Goal: Task Accomplishment & Management: Use online tool/utility

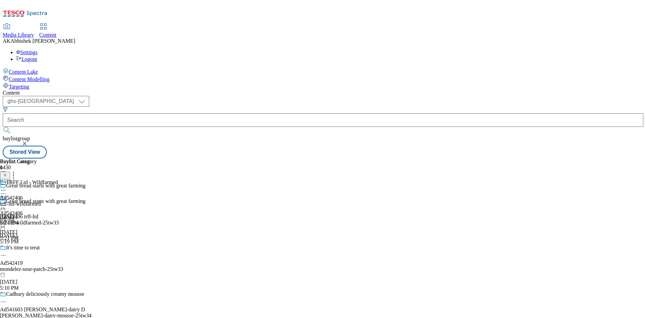
select select "ghs-[GEOGRAPHIC_DATA]"
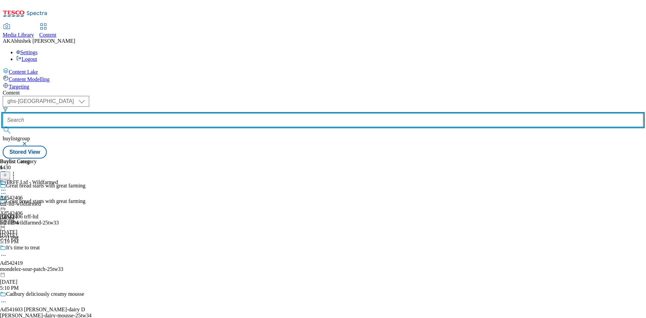
click at [157, 113] on input "text" at bounding box center [323, 119] width 641 height 13
click at [151, 113] on input "text" at bounding box center [323, 119] width 641 height 13
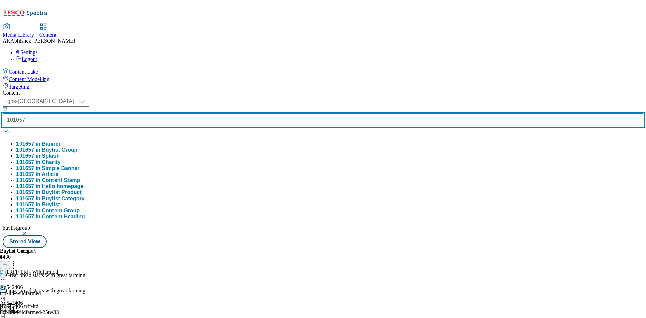
type input "101657"
click at [3, 127] on button "submit" at bounding box center [7, 130] width 9 height 7
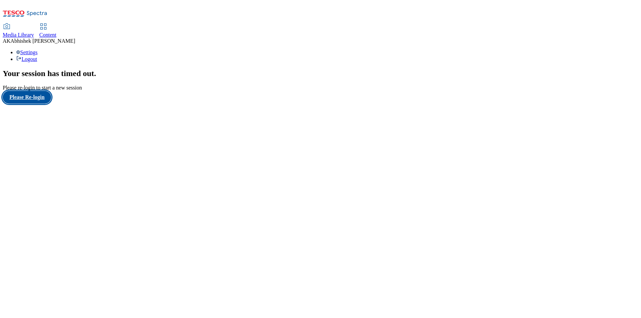
drag, startPoint x: 42, startPoint y: 196, endPoint x: 46, endPoint y: 193, distance: 5.0
click at [42, 104] on button "Please Re-login" at bounding box center [27, 97] width 48 height 13
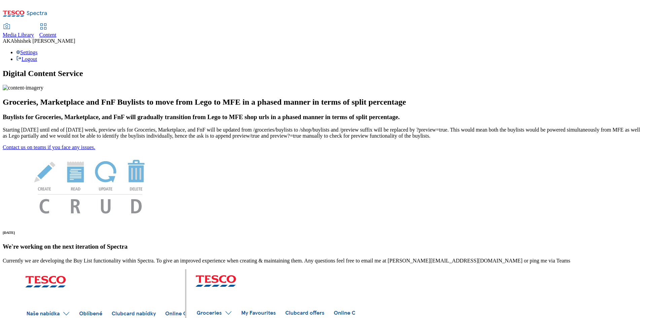
click at [57, 32] on span "Content" at bounding box center [47, 35] width 17 height 6
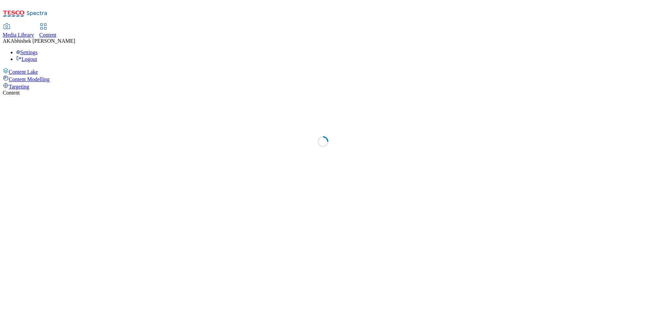
select select "ghs-[GEOGRAPHIC_DATA]"
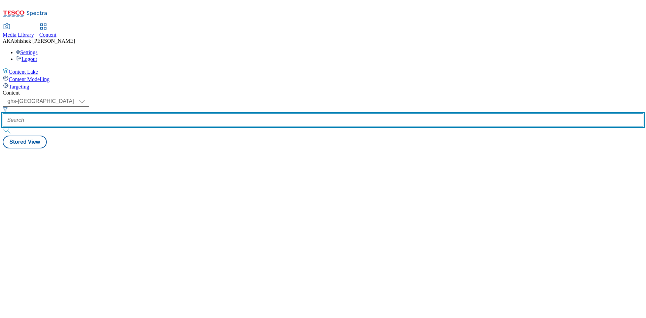
click at [173, 113] on input "text" at bounding box center [323, 119] width 641 height 13
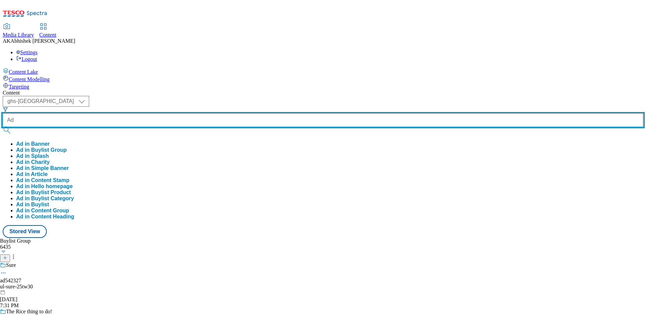
paste input "542268"
click at [3, 127] on button "submit" at bounding box center [7, 130] width 9 height 7
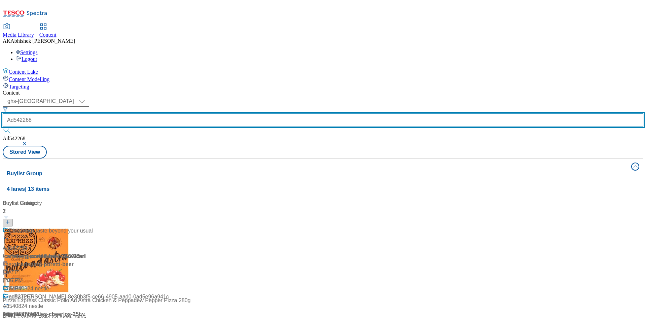
drag, startPoint x: 167, startPoint y: 52, endPoint x: 214, endPoint y: 51, distance: 47.1
click at [153, 113] on input "Ad542268" at bounding box center [323, 119] width 641 height 13
paste input "542409"
click at [3, 127] on button "submit" at bounding box center [7, 130] width 9 height 7
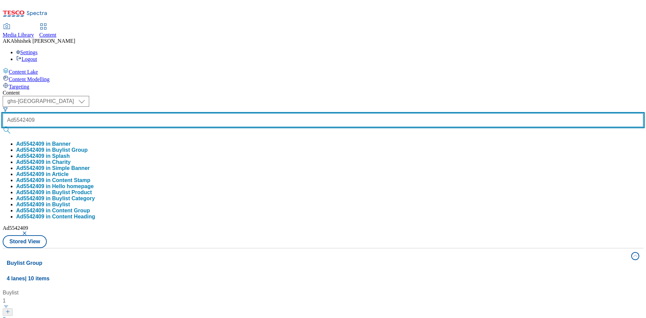
click at [150, 113] on input "Ad5542409" at bounding box center [323, 119] width 641 height 13
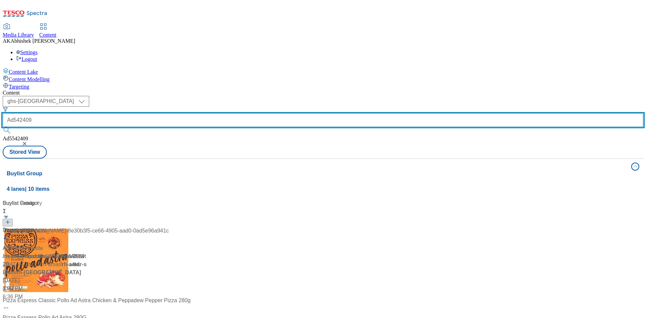
type input "Ad542409"
click at [3, 127] on button "submit" at bounding box center [7, 130] width 9 height 7
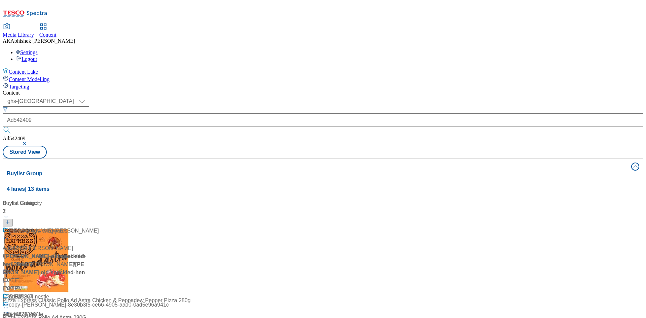
click at [304, 90] on div "Content" at bounding box center [323, 93] width 641 height 6
click at [87, 227] on div "Ad542409 / greene-king-old-speckled-hen-25tw37 / greene-king Oct 3, 2025 6:32 PM" at bounding box center [45, 260] width 84 height 66
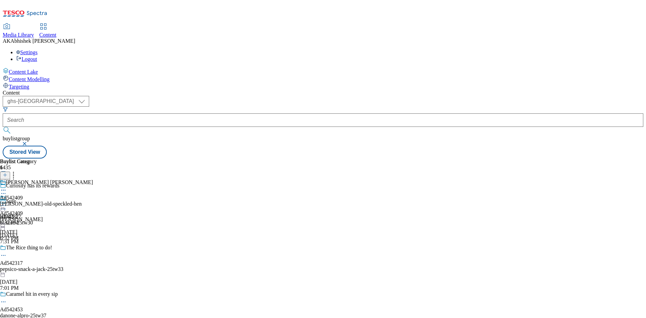
click at [7, 190] on icon at bounding box center [3, 193] width 7 height 7
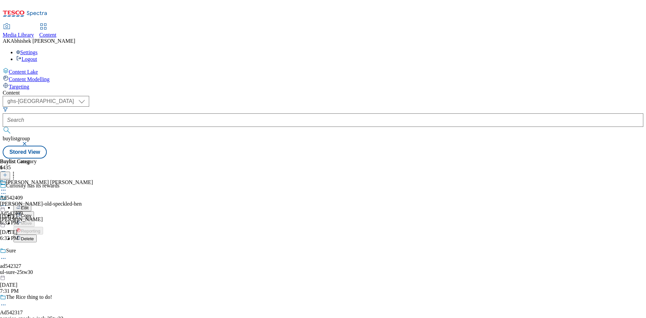
click at [29, 205] on span "Edit" at bounding box center [25, 207] width 8 height 5
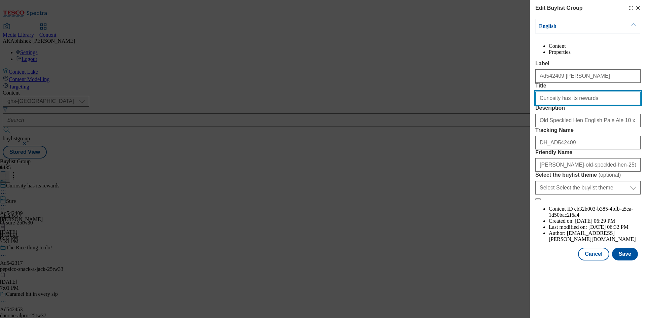
drag, startPoint x: 593, startPoint y: 122, endPoint x: 518, endPoint y: 124, distance: 74.7
click at [518, 124] on div "Edit Buylist Group English Content Properties Label Ad542409 greene-king Title …" at bounding box center [323, 159] width 646 height 318
click at [630, 260] on button "Save" at bounding box center [625, 254] width 26 height 13
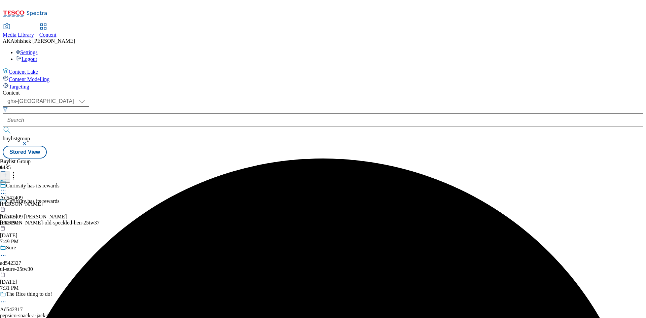
click at [7, 187] on icon at bounding box center [3, 190] width 7 height 7
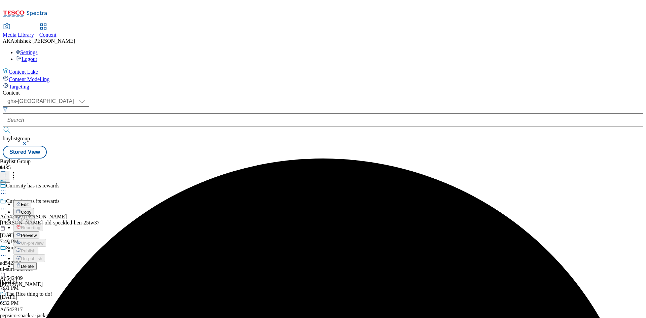
click at [31, 200] on button "Edit" at bounding box center [22, 204] width 18 height 8
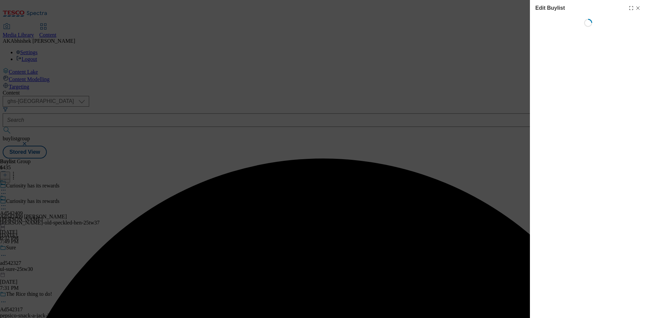
select select "tactical"
select select "supplier funded short term 1-3 weeks"
select select "dunnhumby"
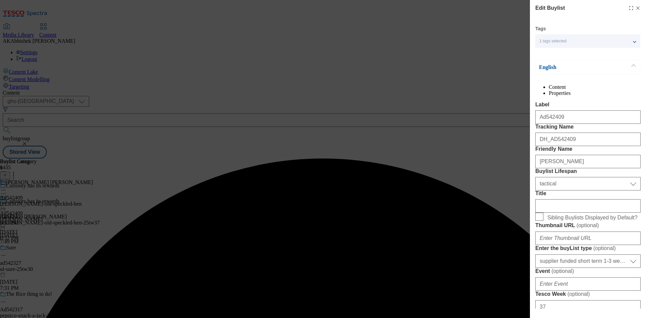
select select "Banner"
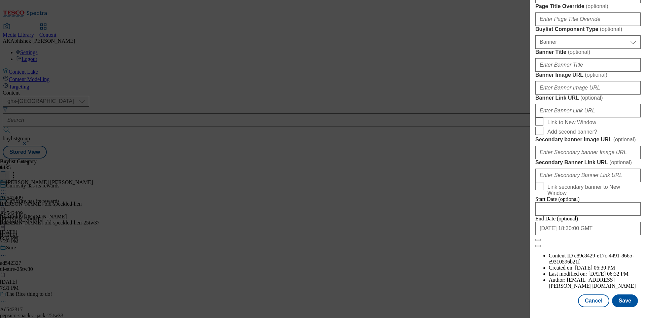
scroll to position [661, 0]
click at [597, 235] on input "2026-01-31 18:30:00 GMT" at bounding box center [587, 228] width 105 height 13
select select "2026"
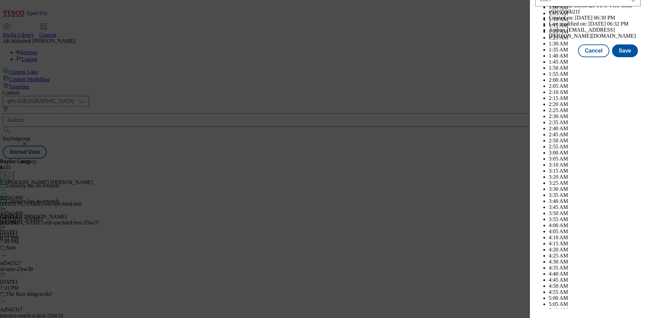
scroll to position [2760, 0]
select select "February"
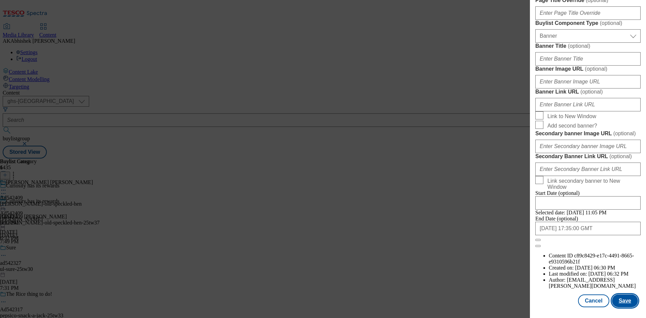
click at [621, 299] on button "Save" at bounding box center [625, 300] width 26 height 13
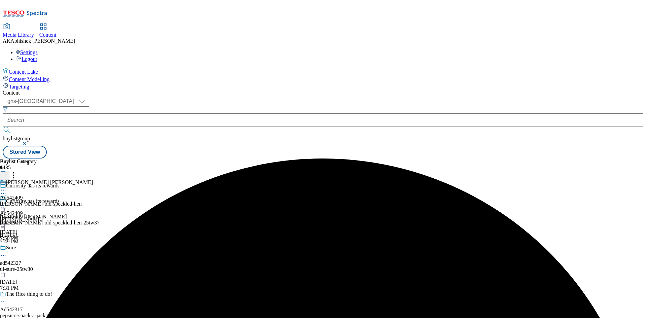
click at [7, 187] on icon at bounding box center [3, 190] width 7 height 7
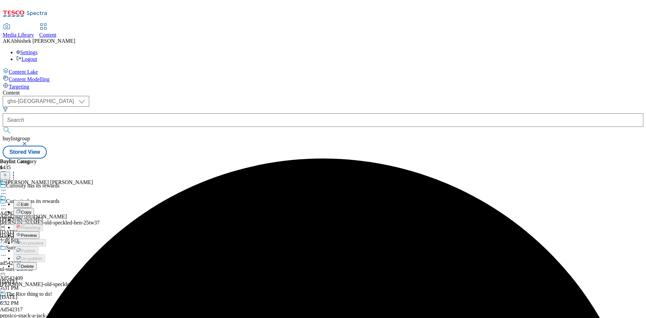
click at [29, 202] on span "Edit" at bounding box center [25, 204] width 8 height 5
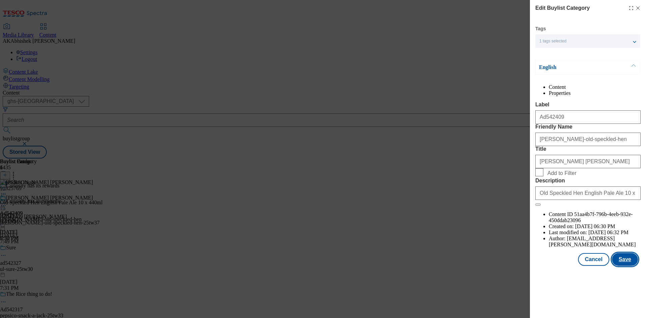
click at [627, 266] on button "Save" at bounding box center [625, 259] width 26 height 13
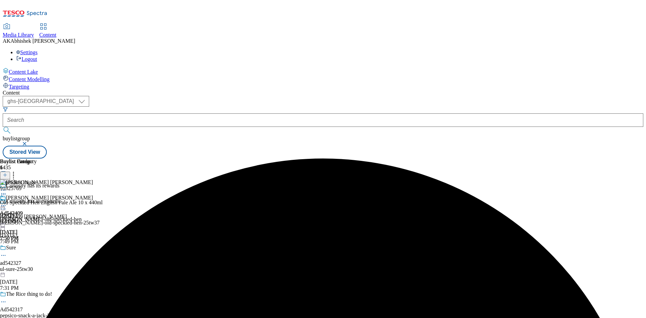
click at [4, 205] on circle at bounding box center [3, 205] width 1 height 1
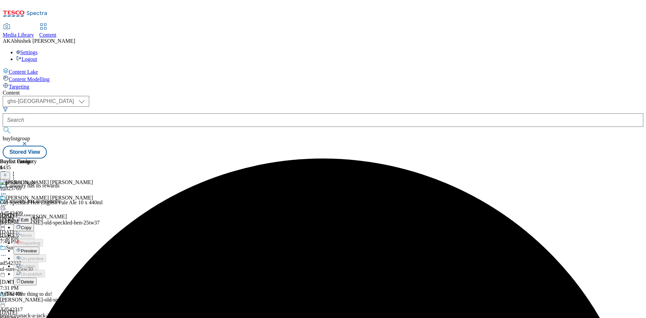
click at [37, 248] on span "Preview" at bounding box center [29, 250] width 16 height 5
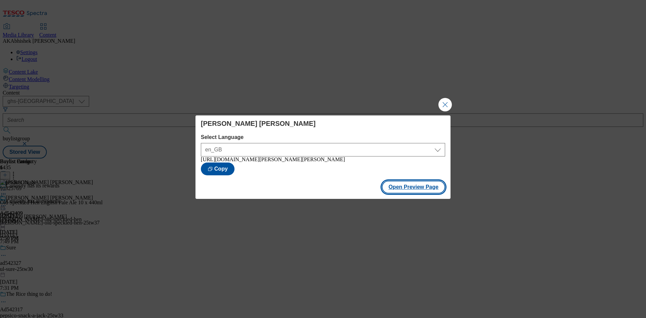
click at [434, 190] on button "Open Preview Page" at bounding box center [414, 187] width 64 height 13
click at [449, 103] on button "Close Modal" at bounding box center [444, 104] width 13 height 13
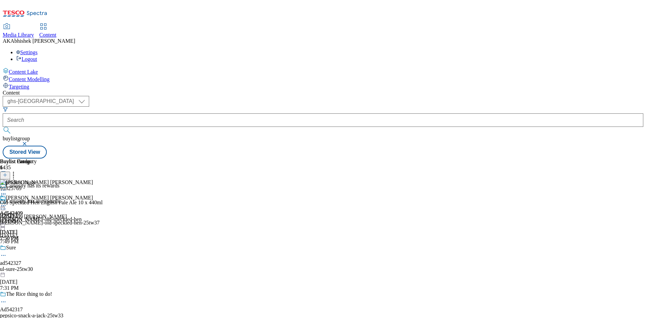
click at [7, 202] on icon at bounding box center [3, 205] width 7 height 7
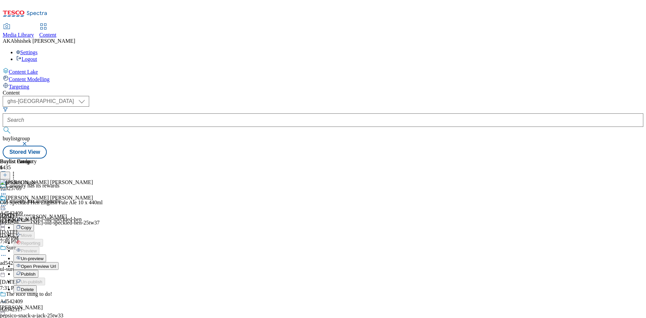
click at [36, 271] on span "Publish" at bounding box center [28, 273] width 15 height 5
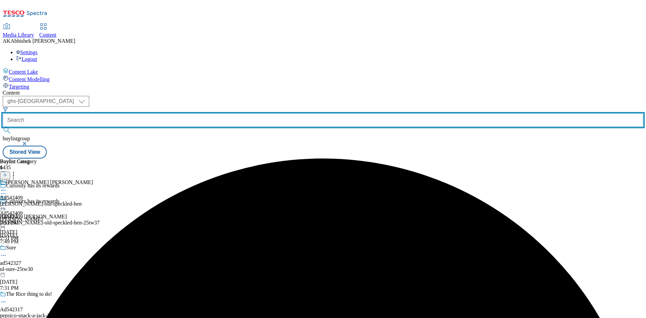
click at [156, 113] on input "text" at bounding box center [323, 119] width 641 height 13
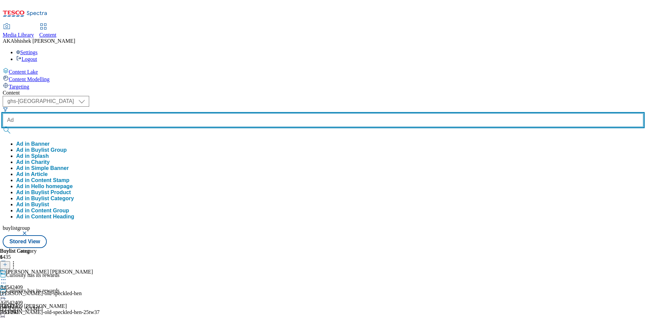
paste input "542317"
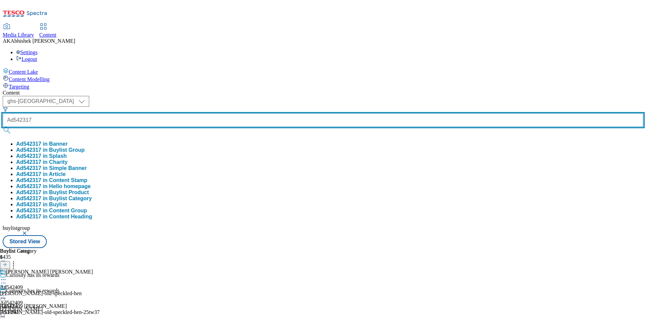
type input "Ad542317"
click at [3, 127] on button "submit" at bounding box center [7, 130] width 9 height 7
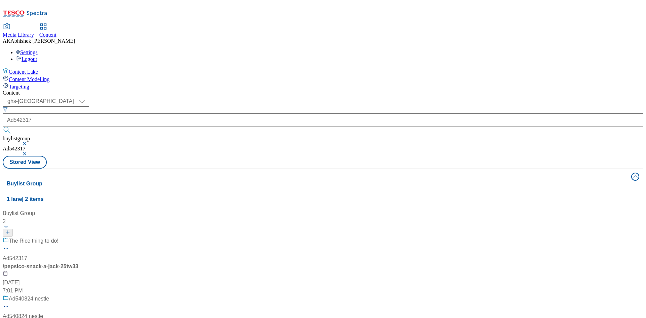
click at [87, 237] on div "The Rice thing to do! Ad542317 / pepsico-snack-a-jack-25tw33 Oct 3, 2025 7:01 PM" at bounding box center [45, 266] width 84 height 58
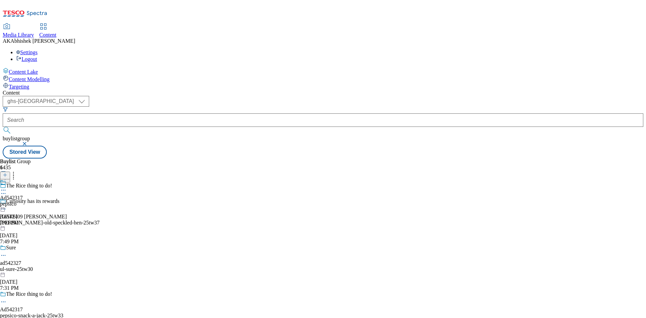
click at [7, 298] on icon at bounding box center [3, 301] width 7 height 7
click at [31, 312] on button "Edit" at bounding box center [22, 316] width 18 height 8
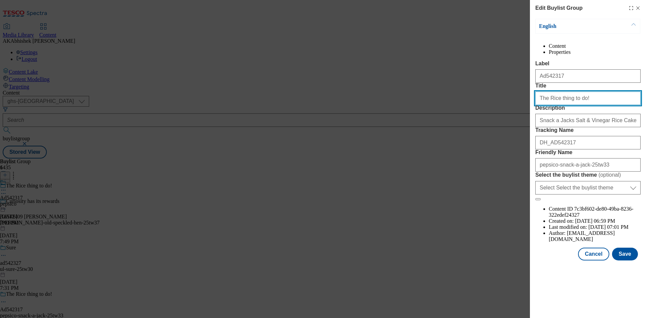
click at [547, 105] on input "The Rice thing to do!" at bounding box center [587, 98] width 105 height 13
type input "The rice thing to do!"
click at [631, 260] on button "Save" at bounding box center [625, 254] width 26 height 13
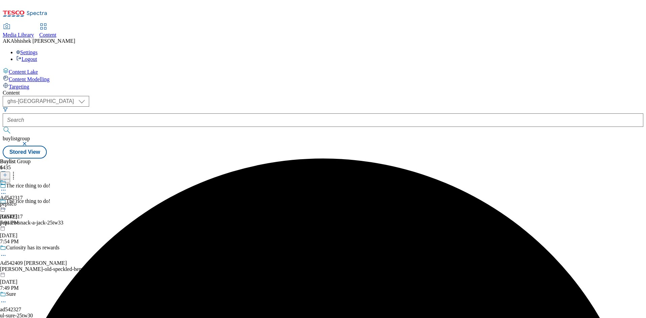
click at [7, 187] on icon at bounding box center [3, 190] width 7 height 7
click at [29, 202] on span "Edit" at bounding box center [25, 204] width 8 height 5
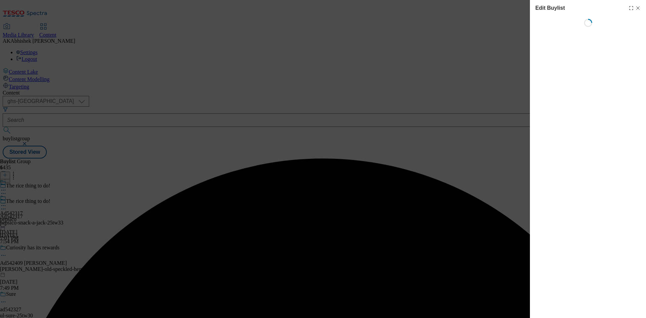
select select "tactical"
select select "supplier funded short term 1-3 weeks"
select select "dunnhumby"
select select "Banner"
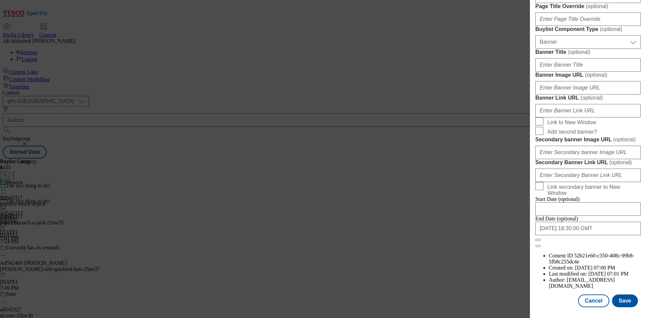
scroll to position [661, 0]
click at [625, 301] on button "Save" at bounding box center [625, 300] width 26 height 13
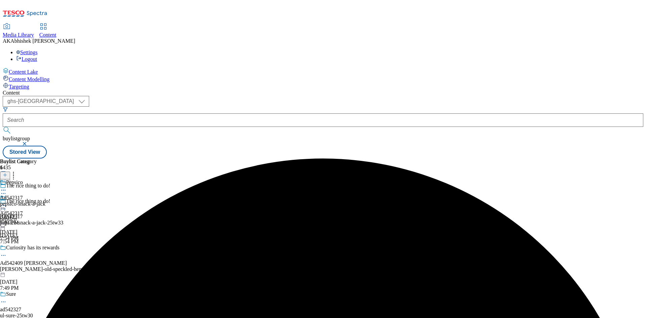
click at [7, 187] on icon at bounding box center [3, 190] width 7 height 7
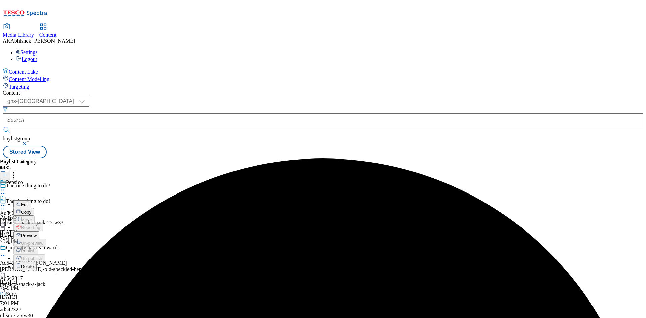
click at [29, 202] on span "Edit" at bounding box center [25, 204] width 8 height 5
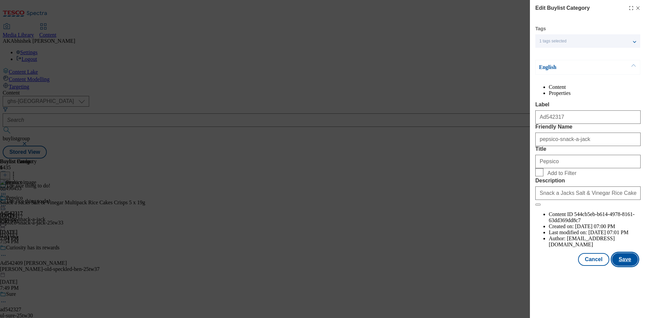
click at [633, 266] on button "Save" at bounding box center [625, 259] width 26 height 13
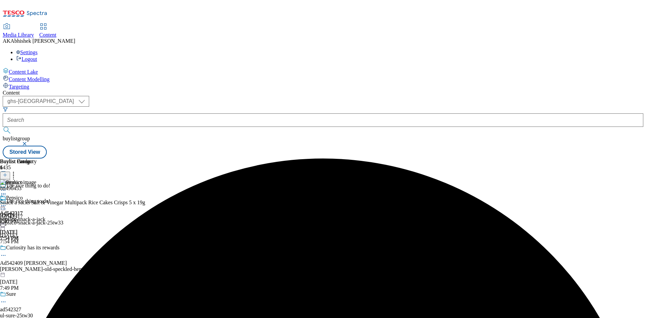
click at [7, 202] on icon at bounding box center [3, 205] width 7 height 7
click at [37, 248] on span "Preview" at bounding box center [29, 250] width 16 height 5
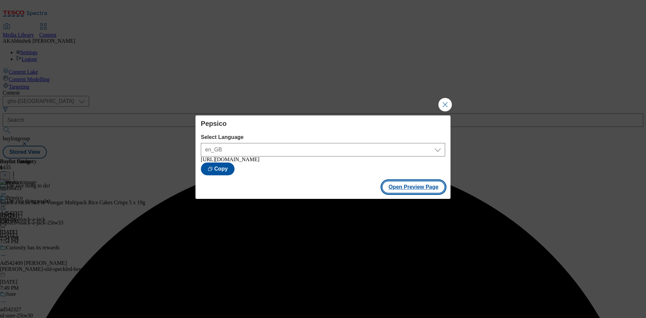
click at [417, 190] on button "Open Preview Page" at bounding box center [414, 187] width 64 height 13
click at [440, 103] on button "Close Modal" at bounding box center [444, 104] width 13 height 13
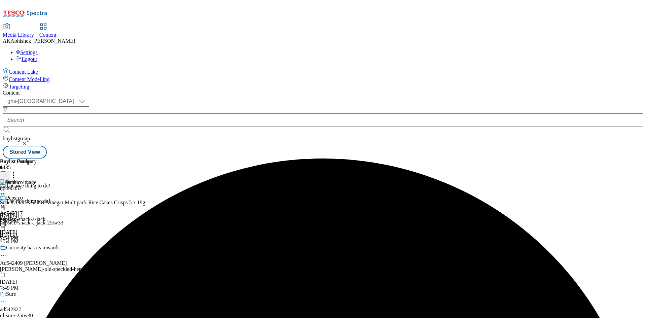
click at [7, 202] on icon at bounding box center [3, 205] width 7 height 7
click at [36, 271] on span "Publish" at bounding box center [28, 273] width 15 height 5
